Goal: Find specific page/section: Find specific page/section

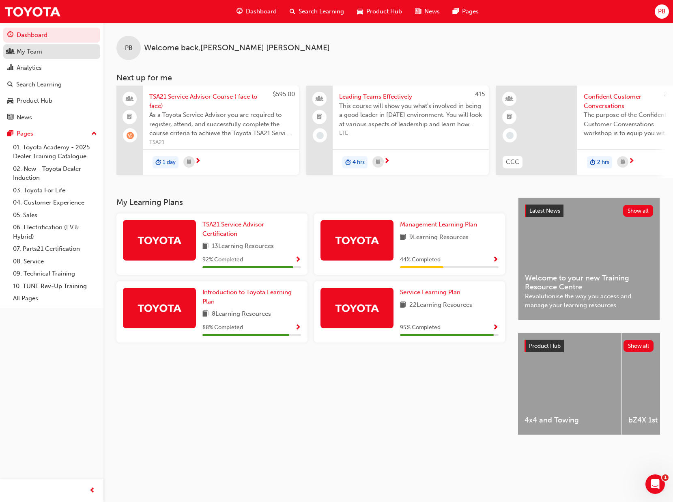
click at [37, 49] on div "My Team" at bounding box center [30, 51] width 26 height 9
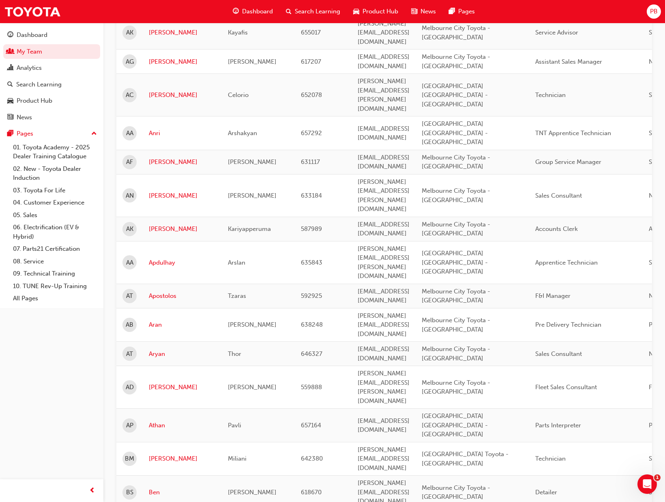
scroll to position [998, 0]
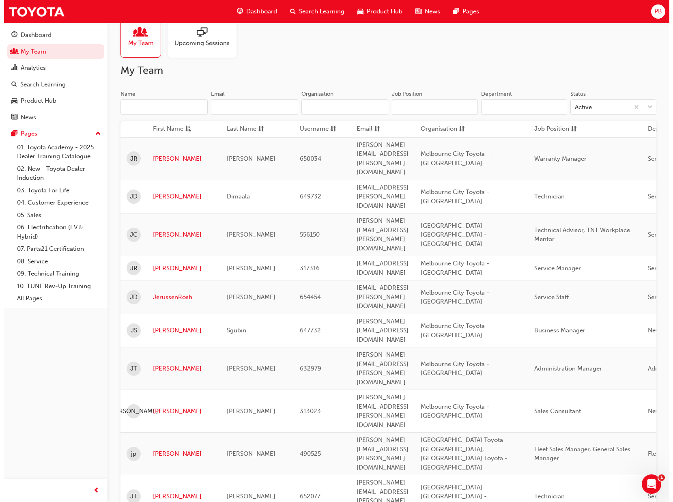
scroll to position [0, 0]
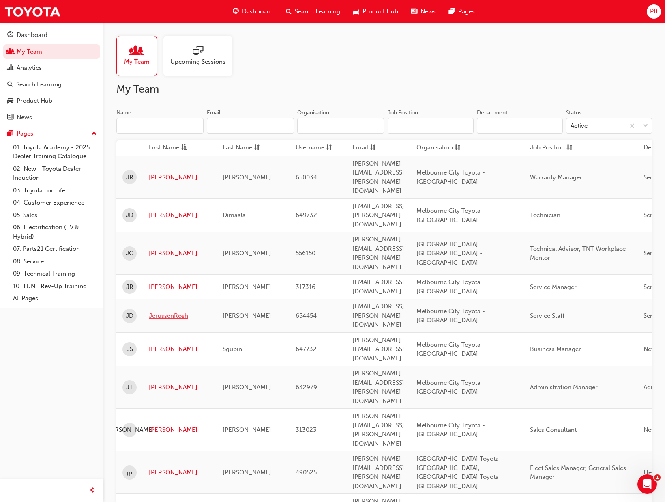
click at [179, 311] on link "JerussenRosh" at bounding box center [180, 315] width 62 height 9
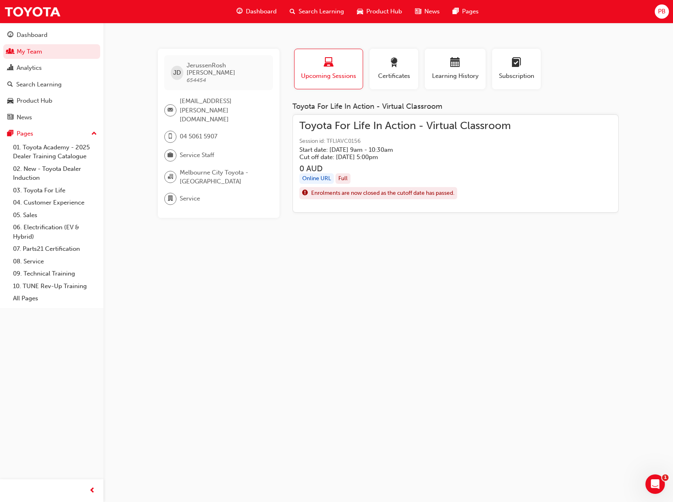
click at [372, 125] on span "Toyota For Life In Action - Virtual Classroom" at bounding box center [404, 125] width 211 height 9
